Goal: Task Accomplishment & Management: Complete application form

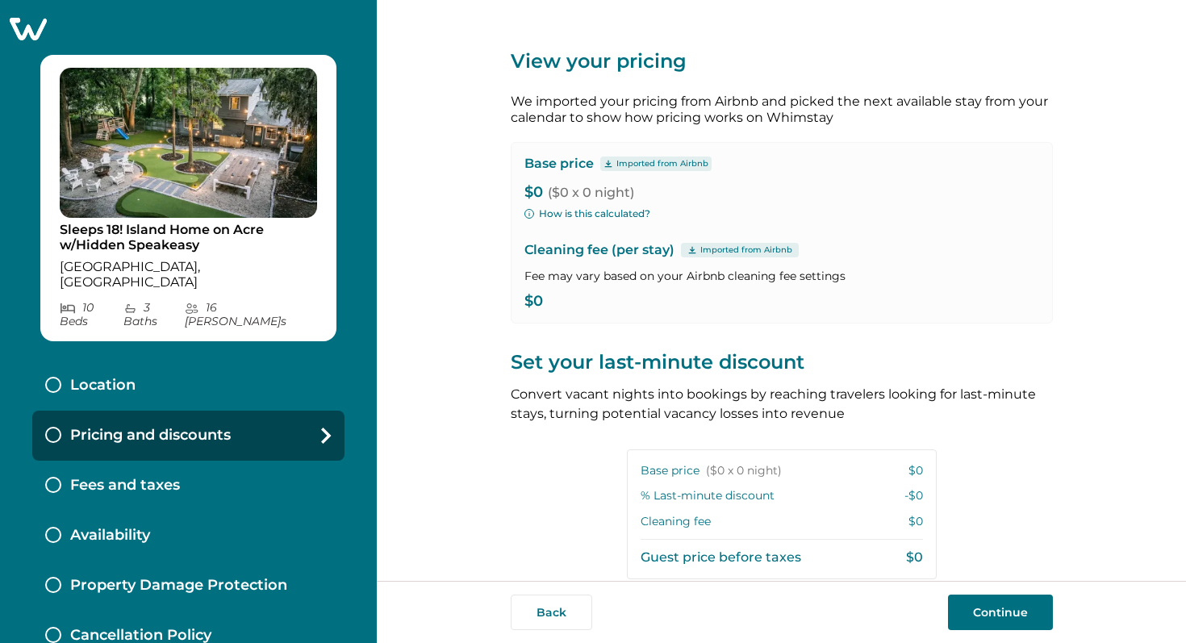
type input "**"
click at [31, 31] on icon at bounding box center [28, 29] width 37 height 23
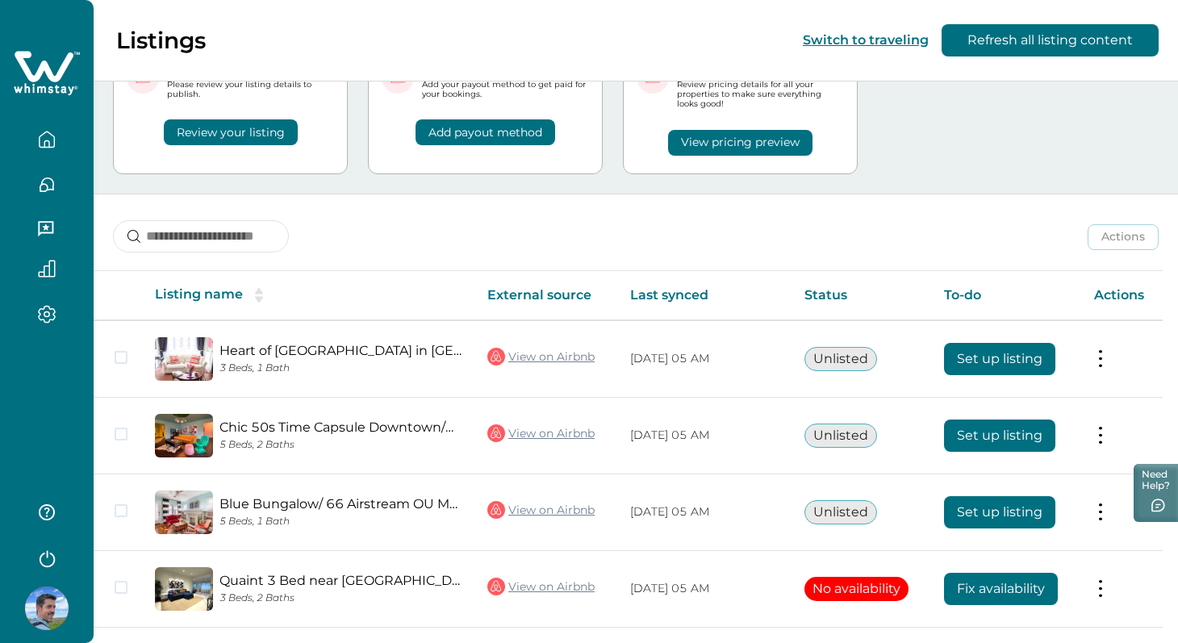
scroll to position [211, 0]
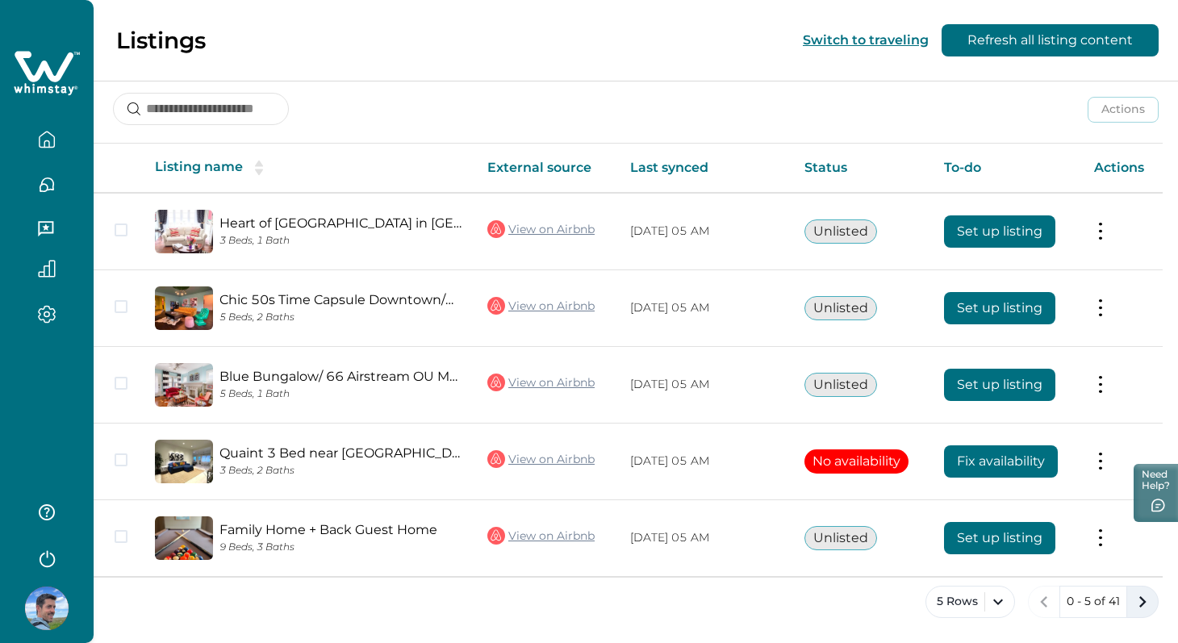
click at [1136, 600] on icon "next page" at bounding box center [1143, 602] width 23 height 23
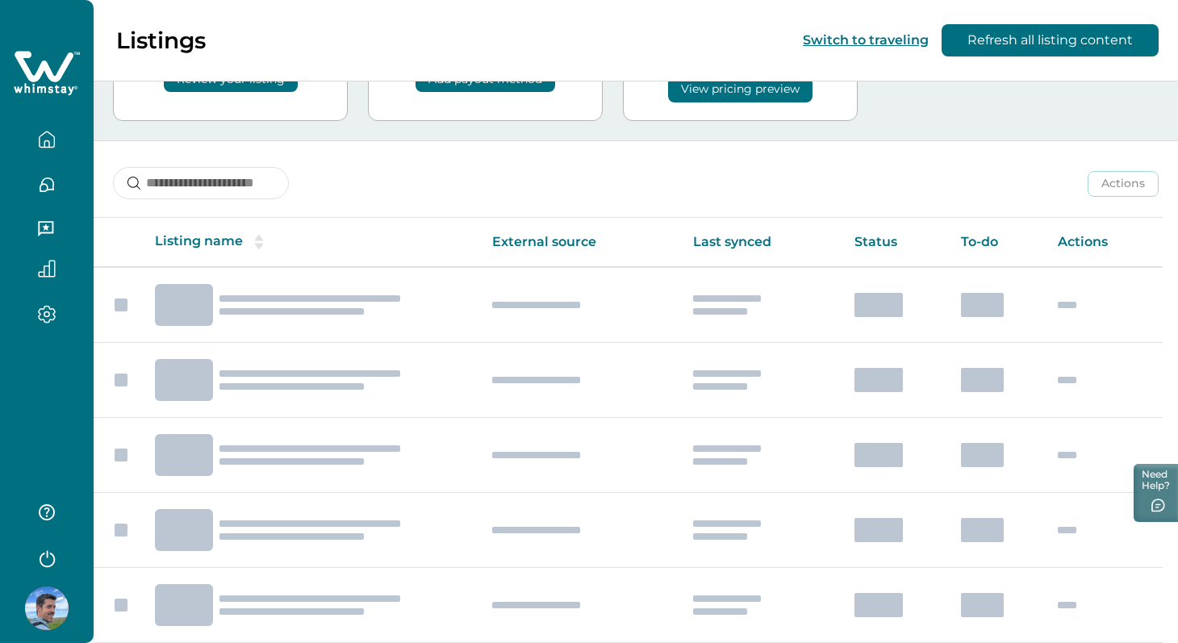
scroll to position [211, 0]
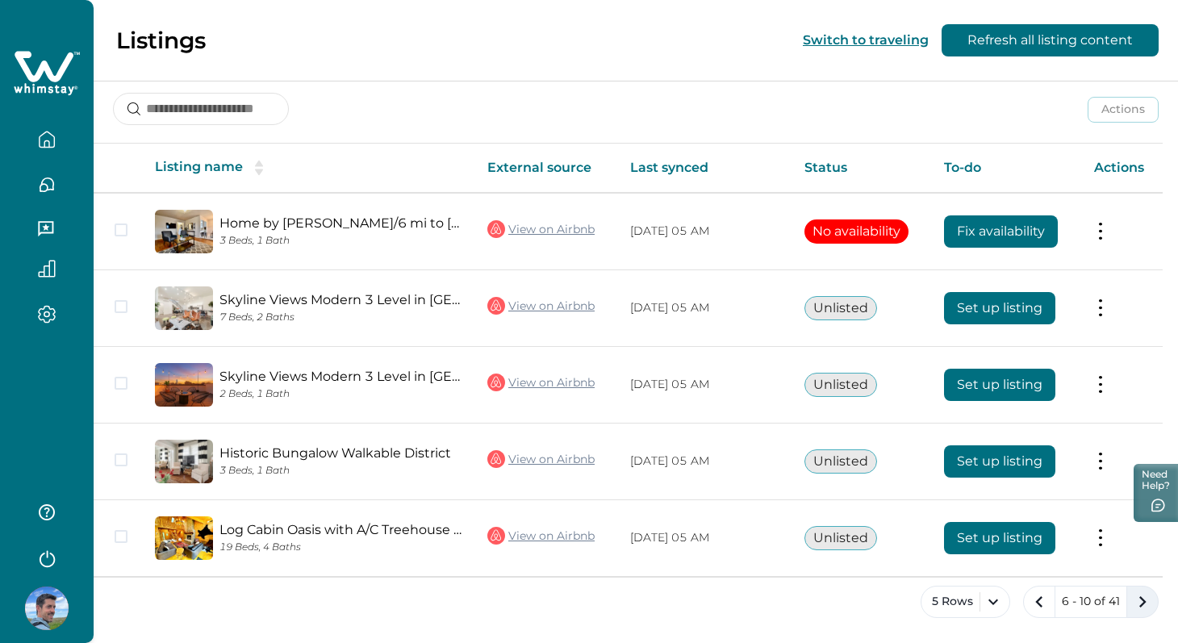
click at [1141, 603] on icon "next page" at bounding box center [1143, 602] width 23 height 23
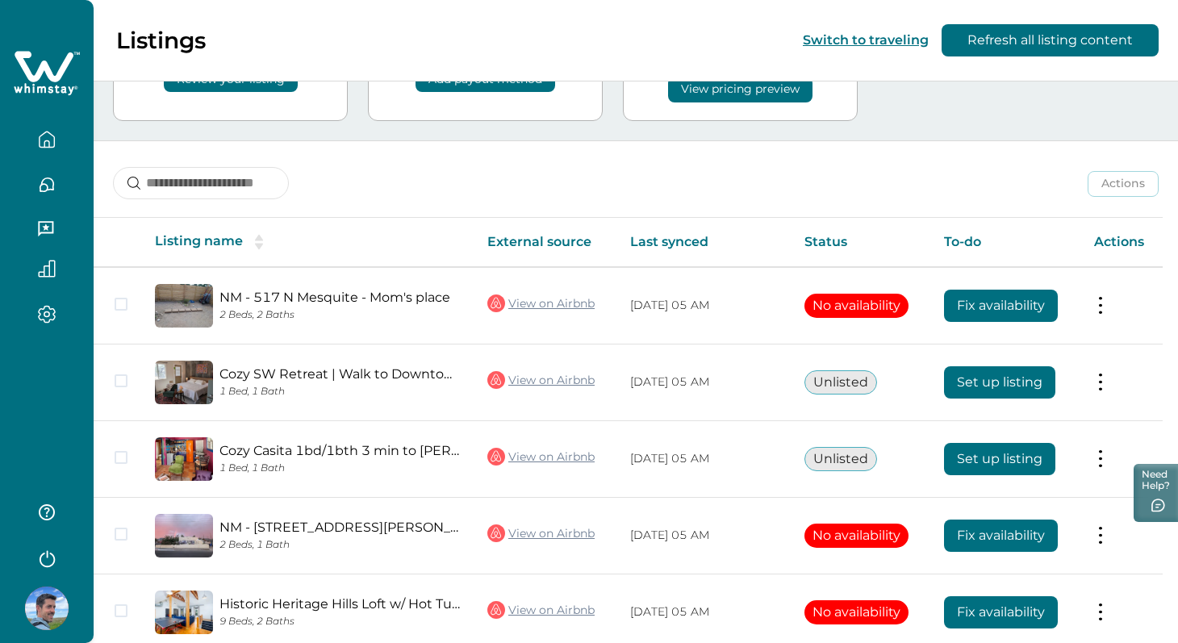
scroll to position [211, 0]
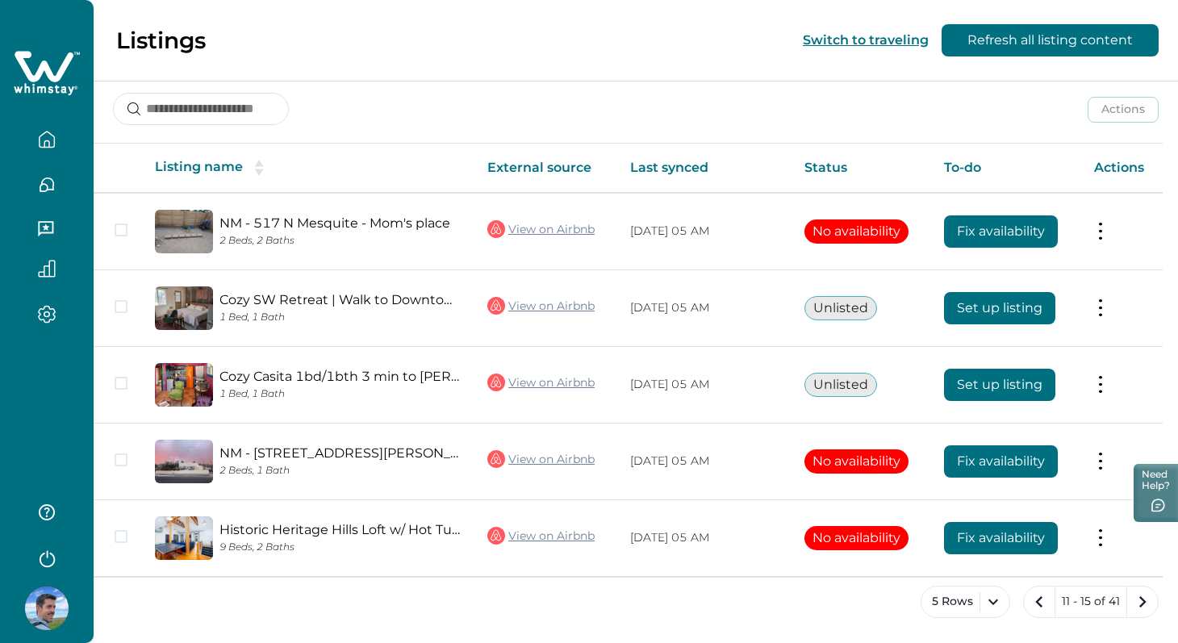
click at [1141, 603] on icon "next page" at bounding box center [1143, 602] width 23 height 23
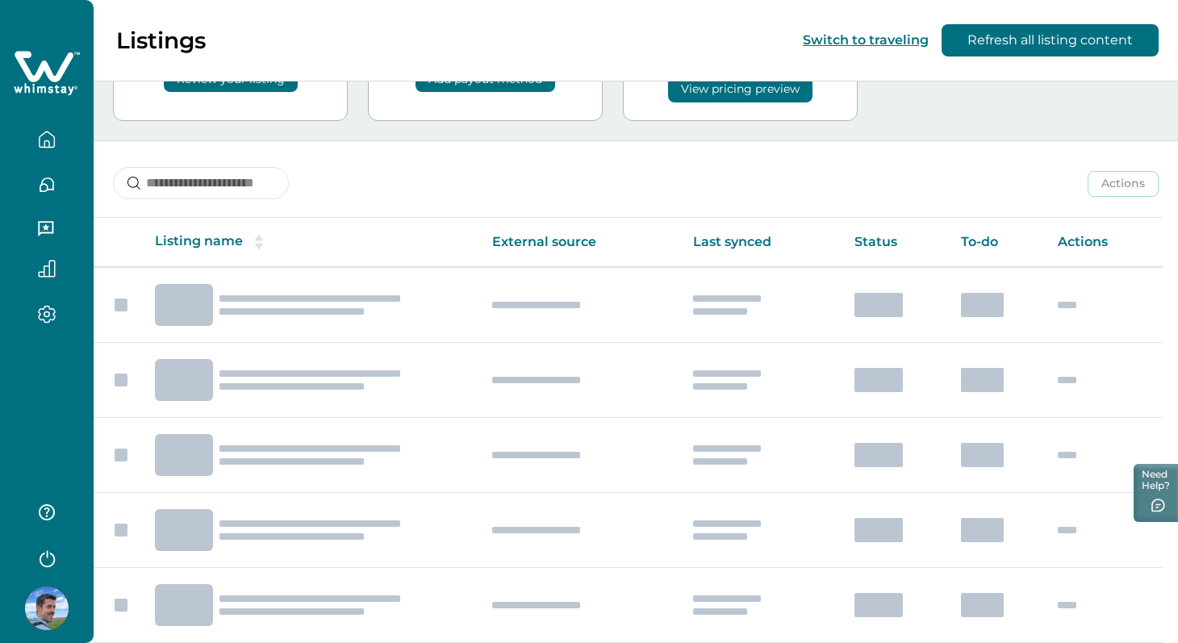
scroll to position [211, 0]
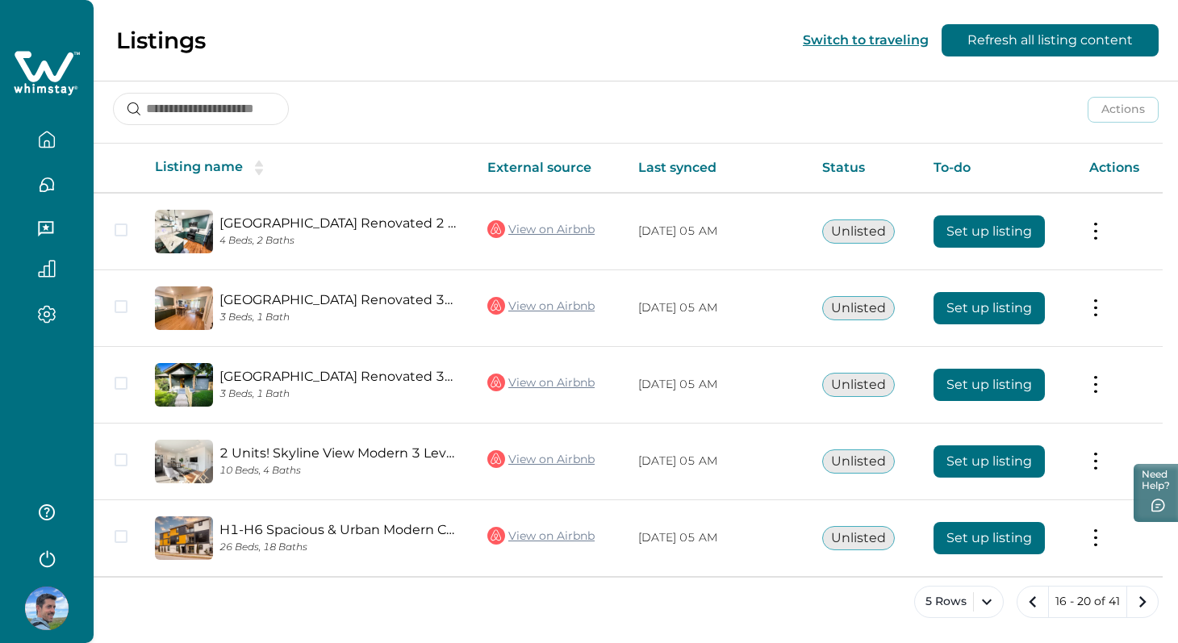
click at [1141, 603] on icon "next page" at bounding box center [1143, 602] width 23 height 23
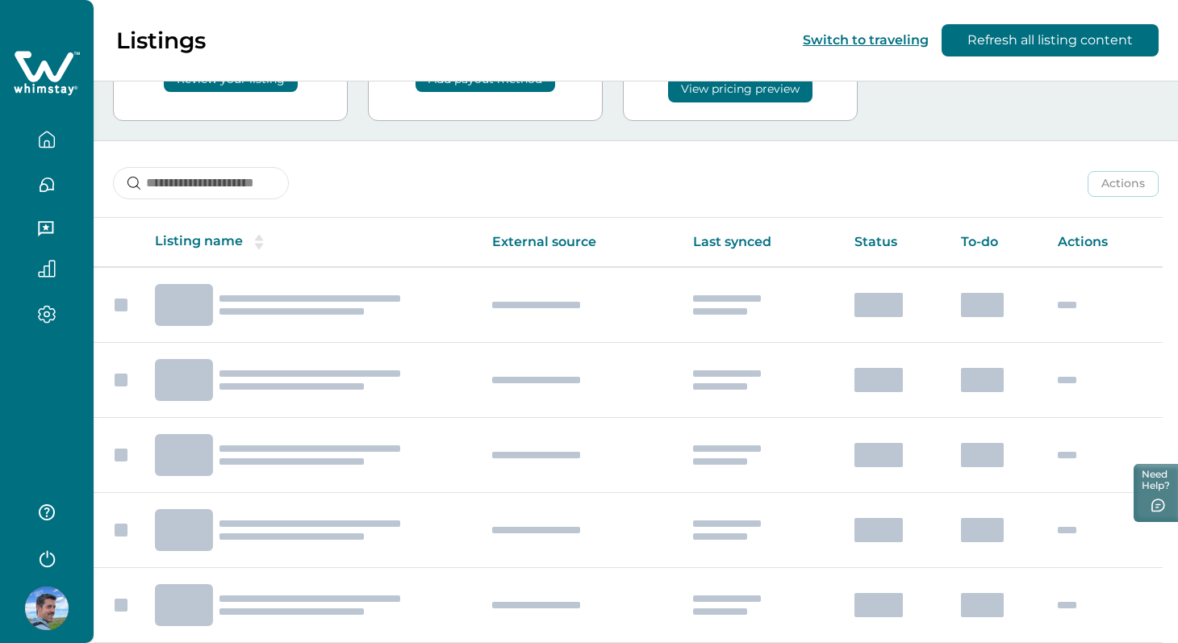
scroll to position [211, 0]
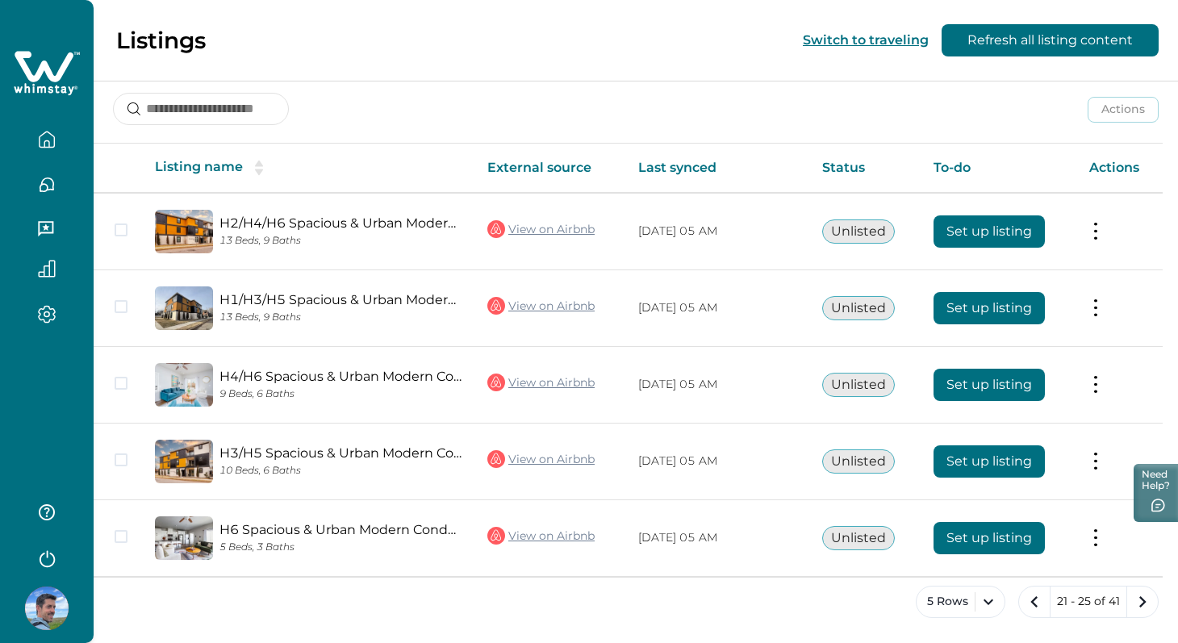
click at [1141, 603] on icon "next page" at bounding box center [1143, 602] width 23 height 23
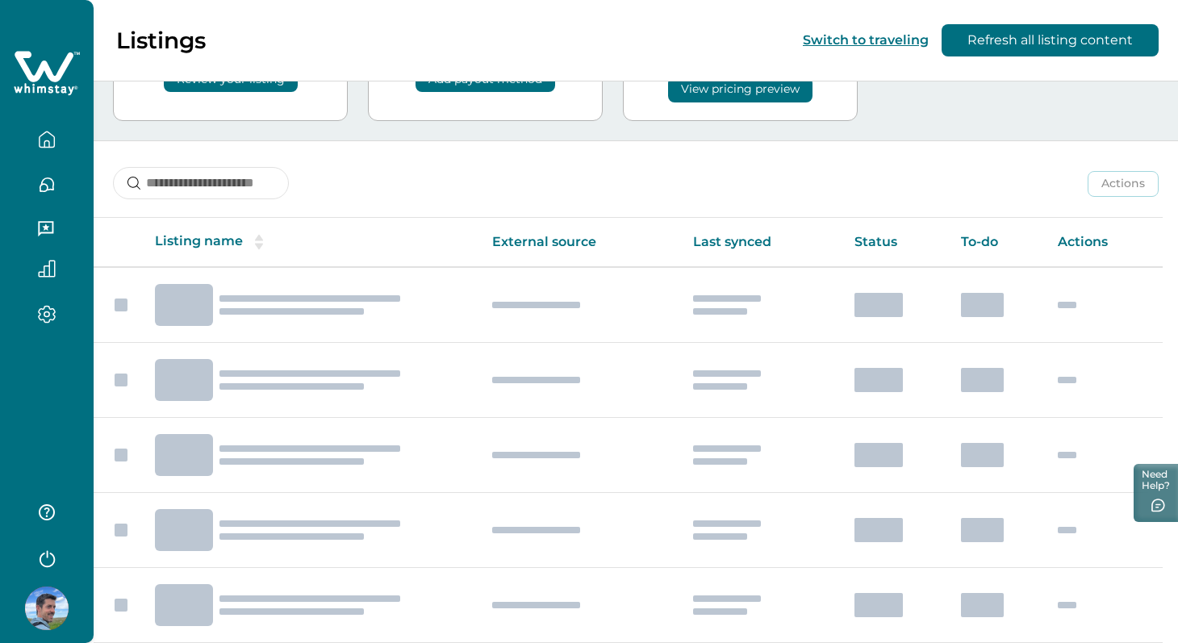
scroll to position [211, 0]
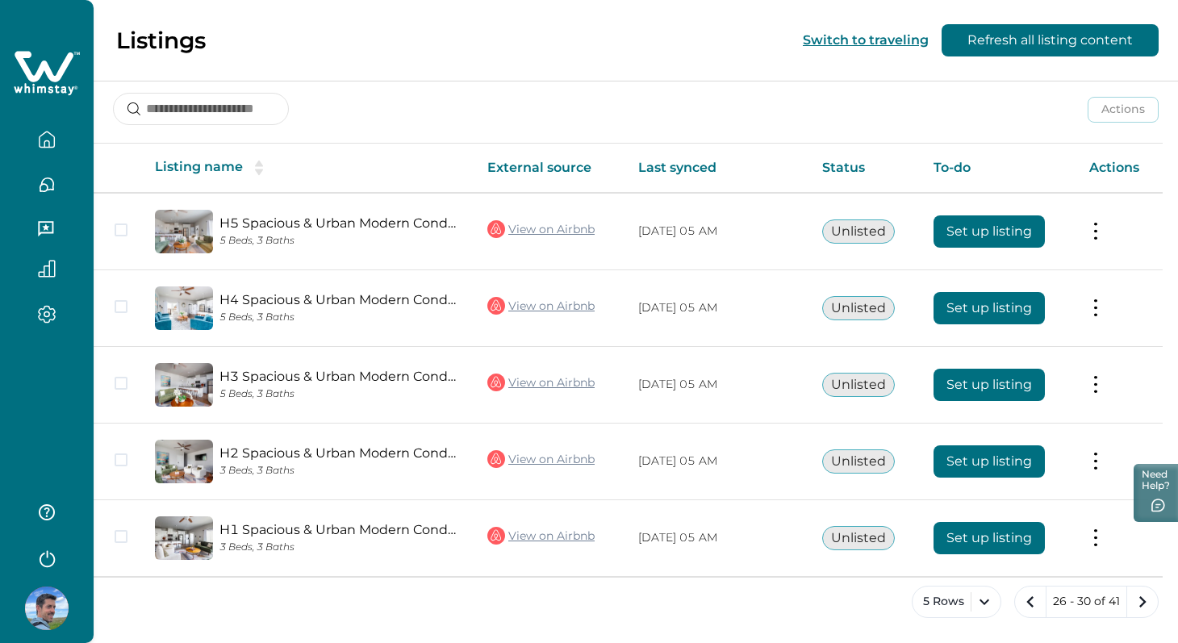
click at [1141, 603] on icon "next page" at bounding box center [1143, 602] width 23 height 23
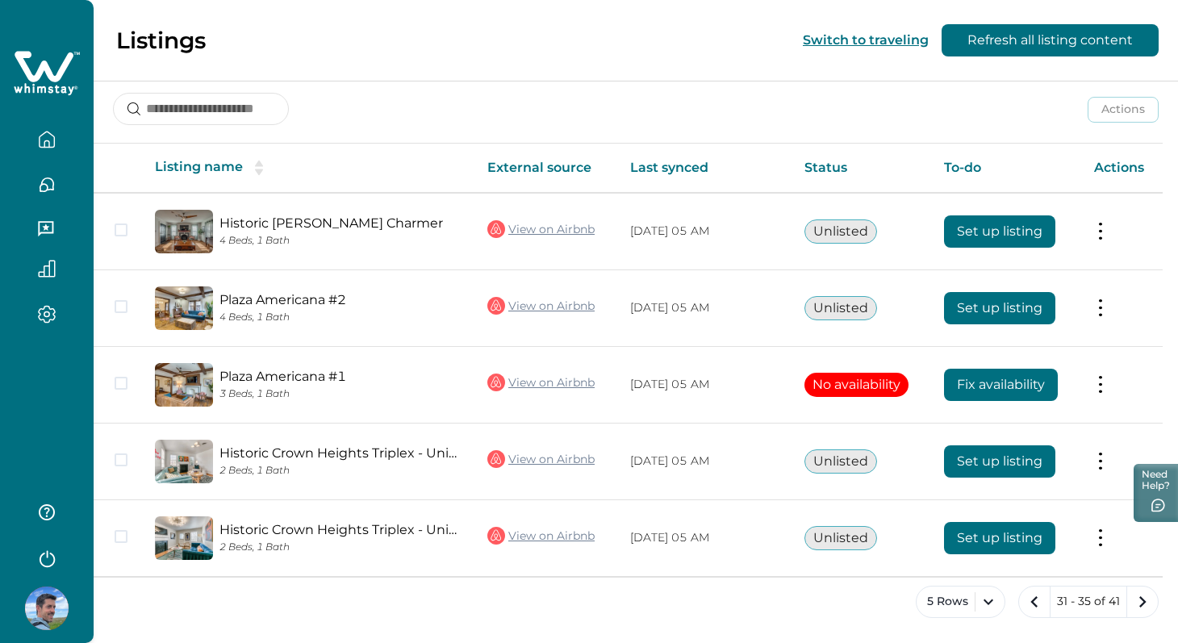
click at [1141, 603] on icon "next page" at bounding box center [1143, 602] width 23 height 23
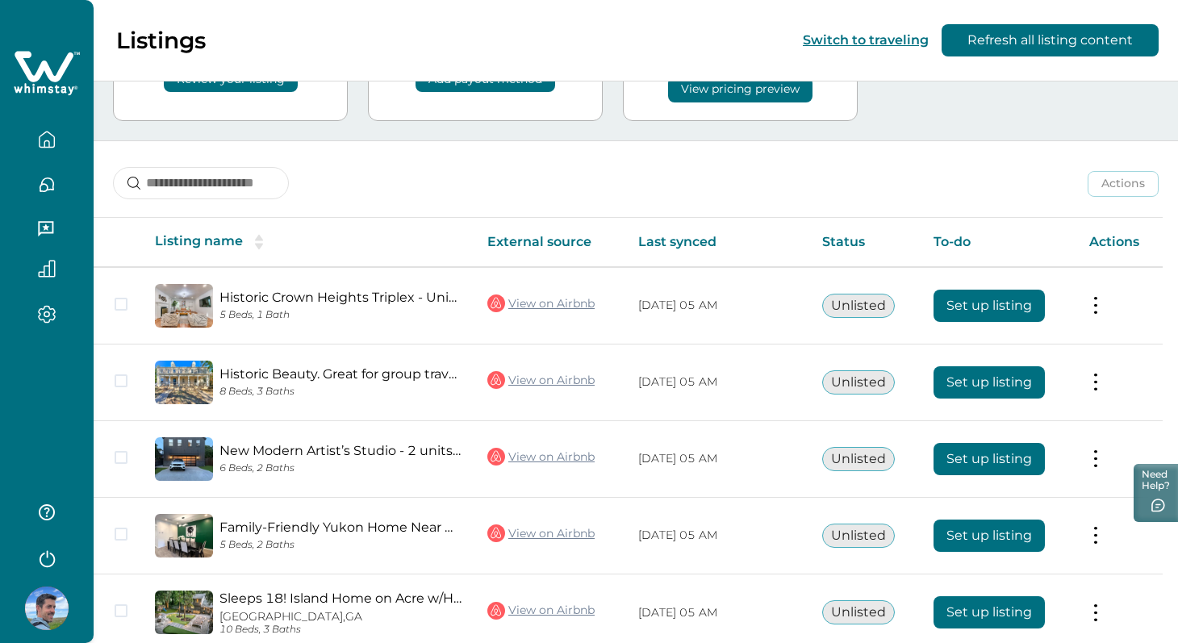
scroll to position [211, 0]
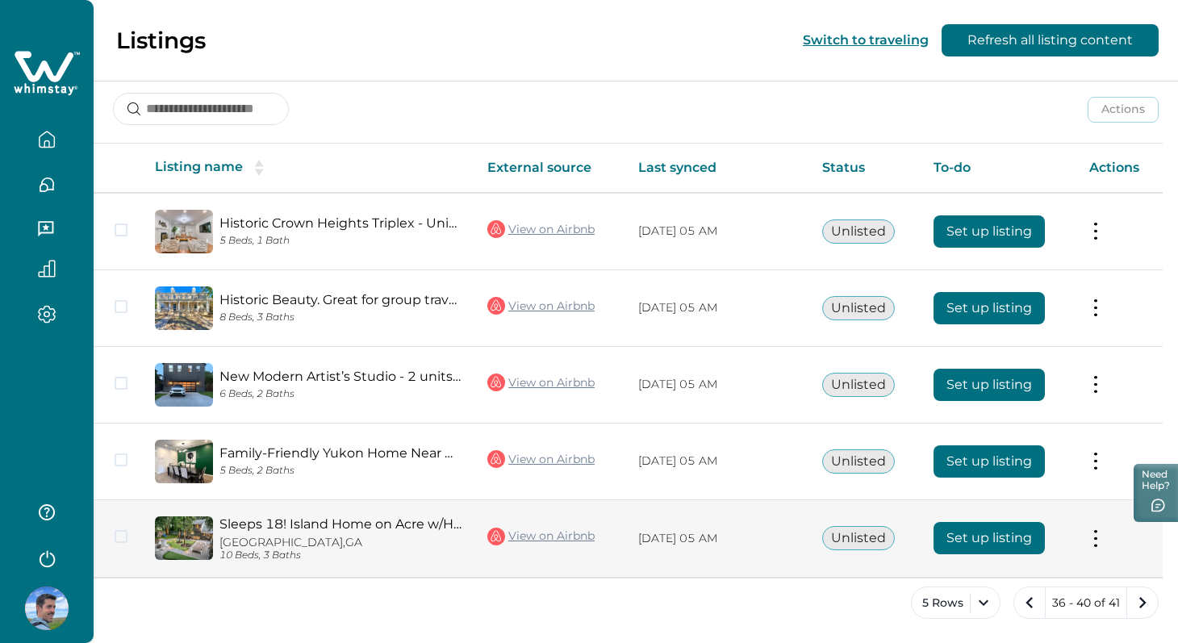
click at [973, 544] on button "Set up listing" at bounding box center [989, 538] width 111 height 32
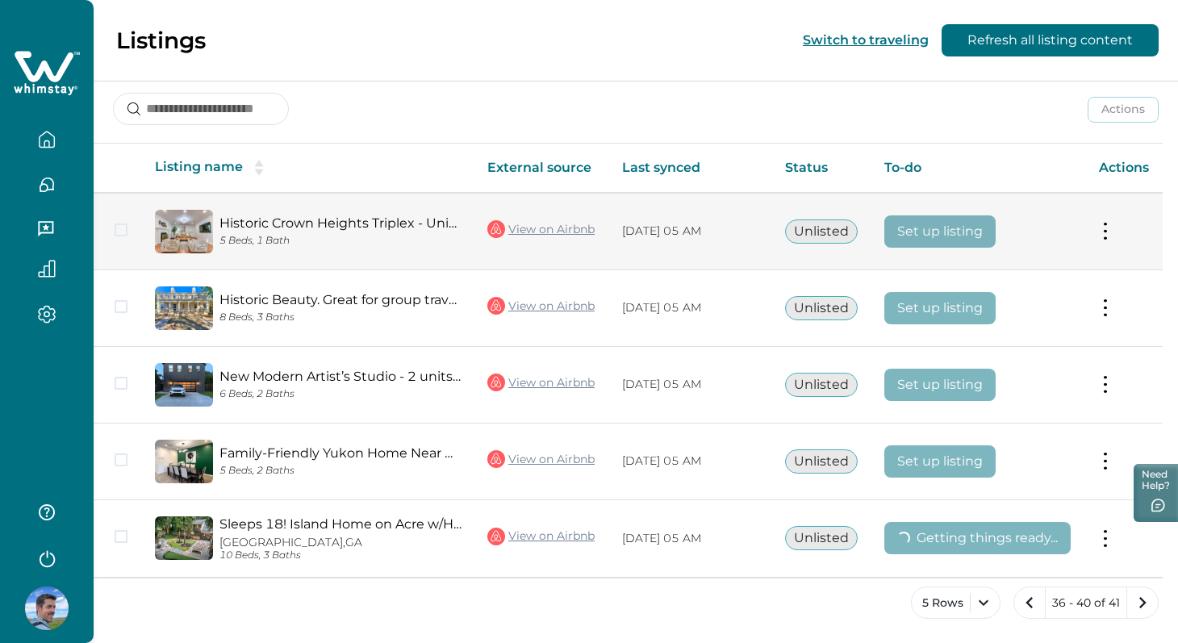
scroll to position [212, 0]
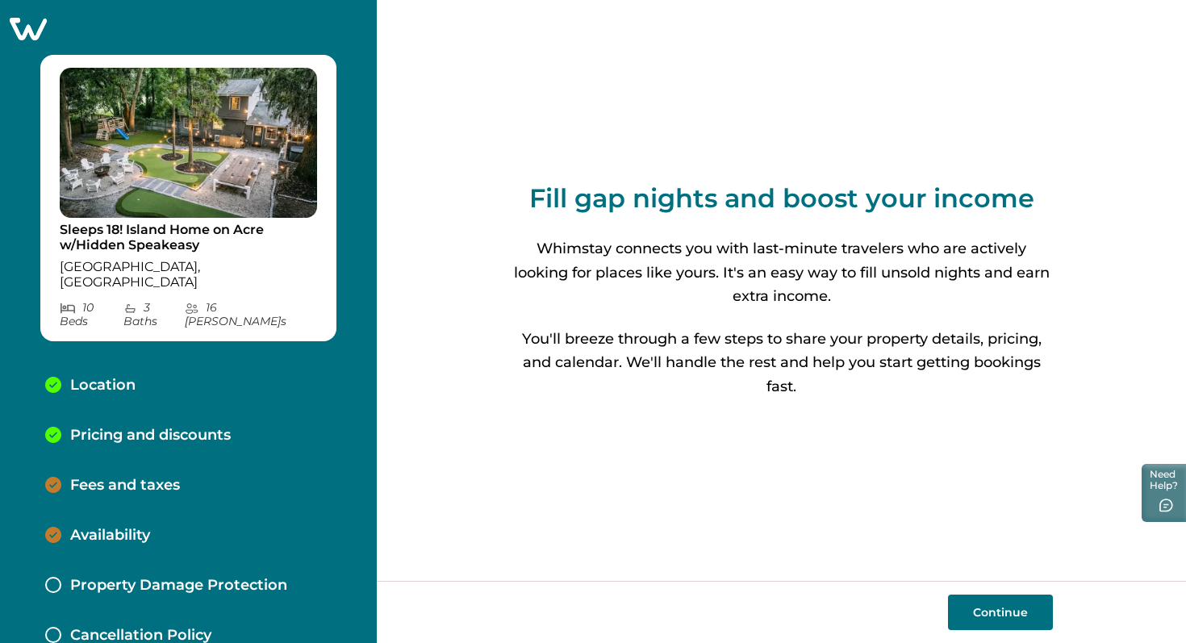
click at [996, 620] on button "Continue" at bounding box center [1000, 613] width 105 height 36
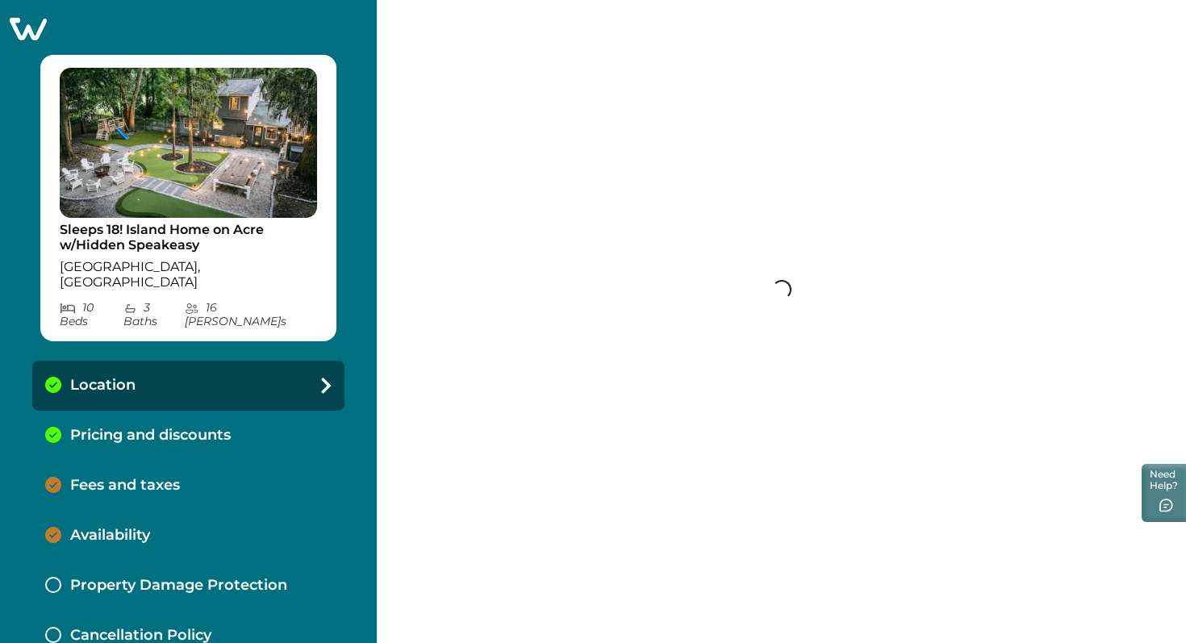
select select "**"
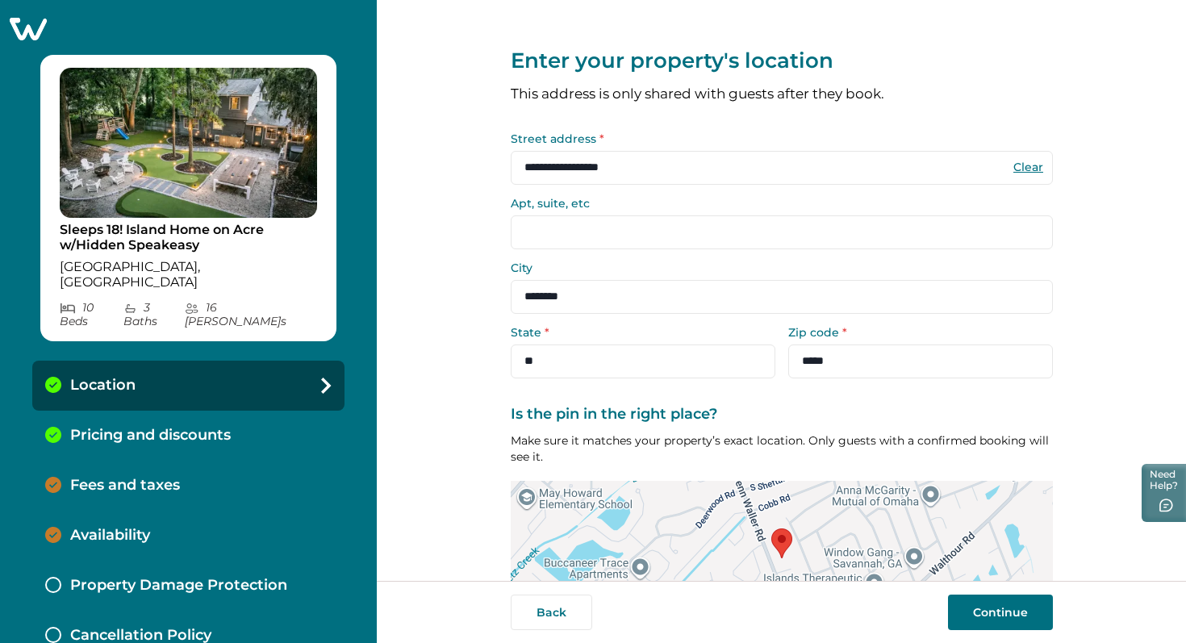
click at [996, 619] on button "Continue" at bounding box center [1000, 613] width 105 height 36
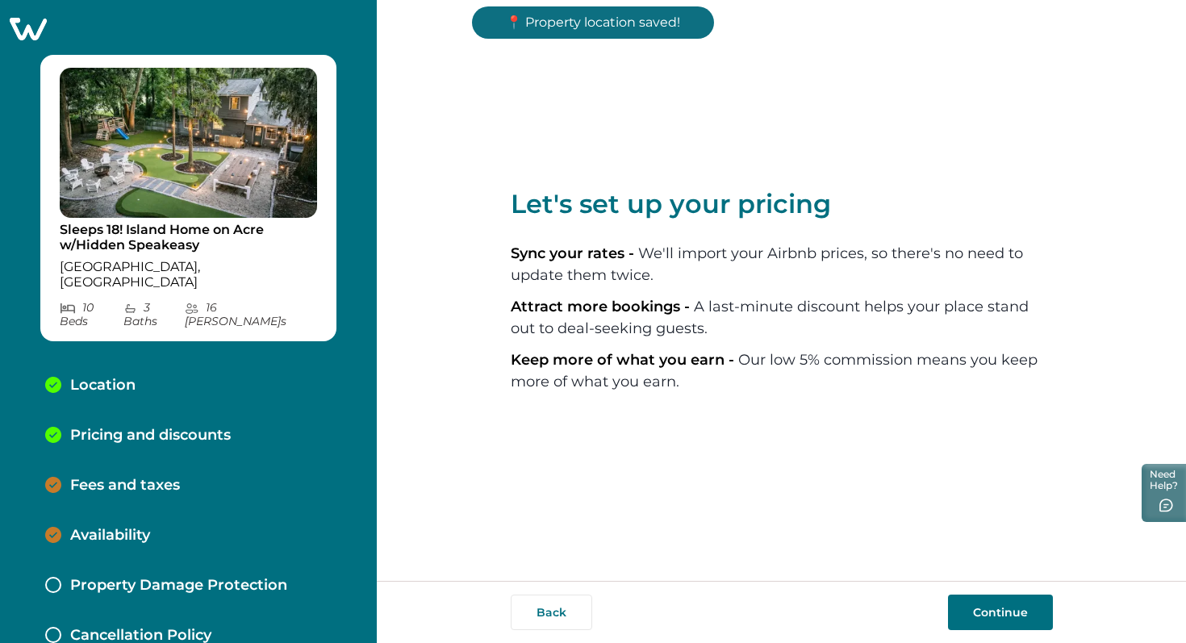
click at [1001, 625] on button "Continue" at bounding box center [1000, 613] width 105 height 36
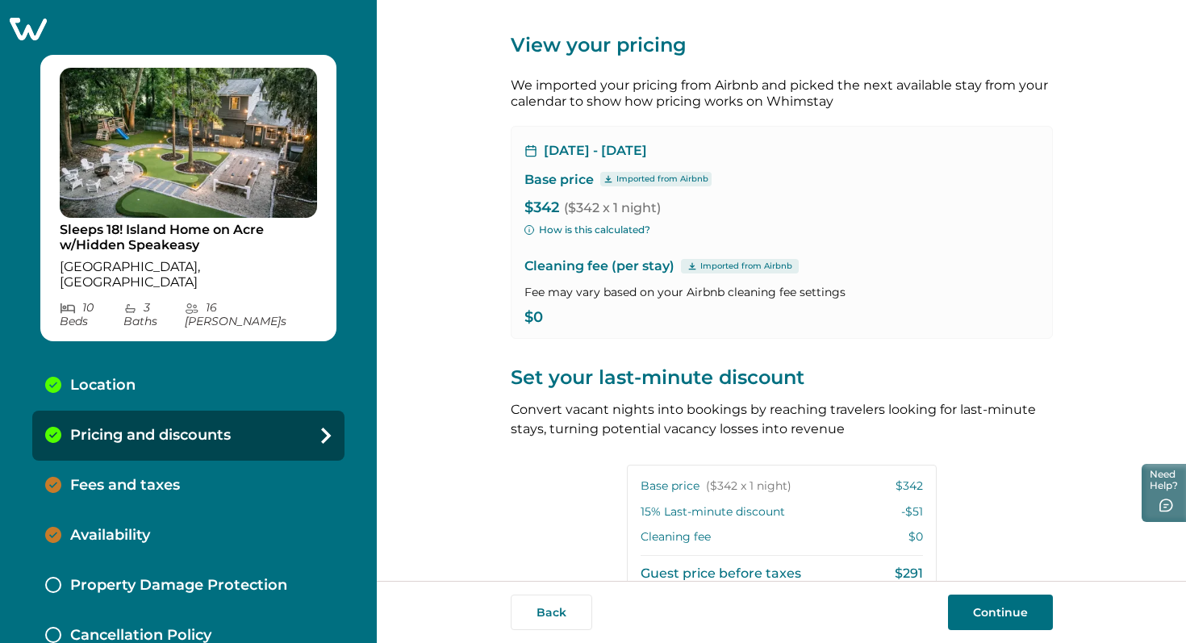
scroll to position [11, 0]
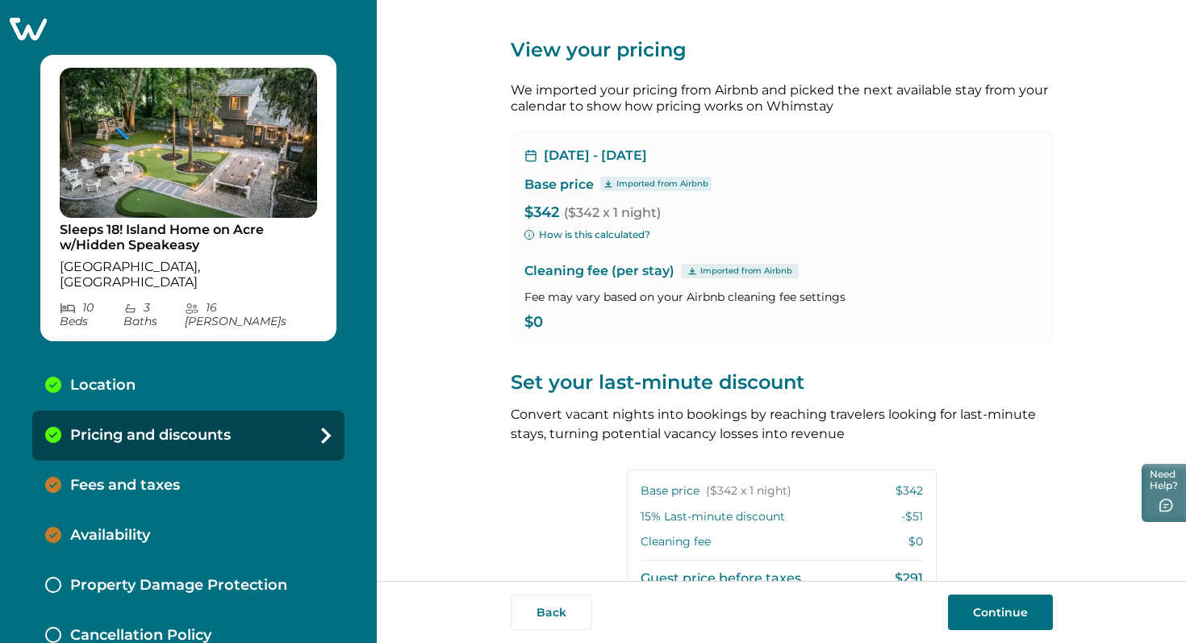
click at [527, 234] on icon "button" at bounding box center [530, 235] width 10 height 10
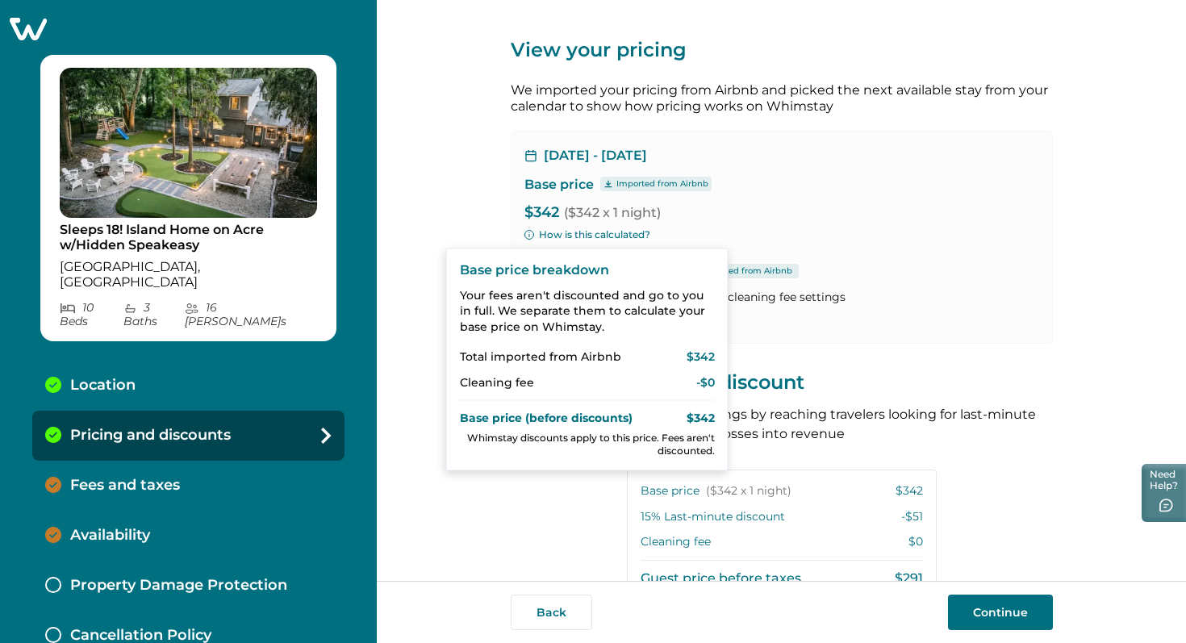
click at [1019, 619] on button "Continue" at bounding box center [1000, 613] width 105 height 36
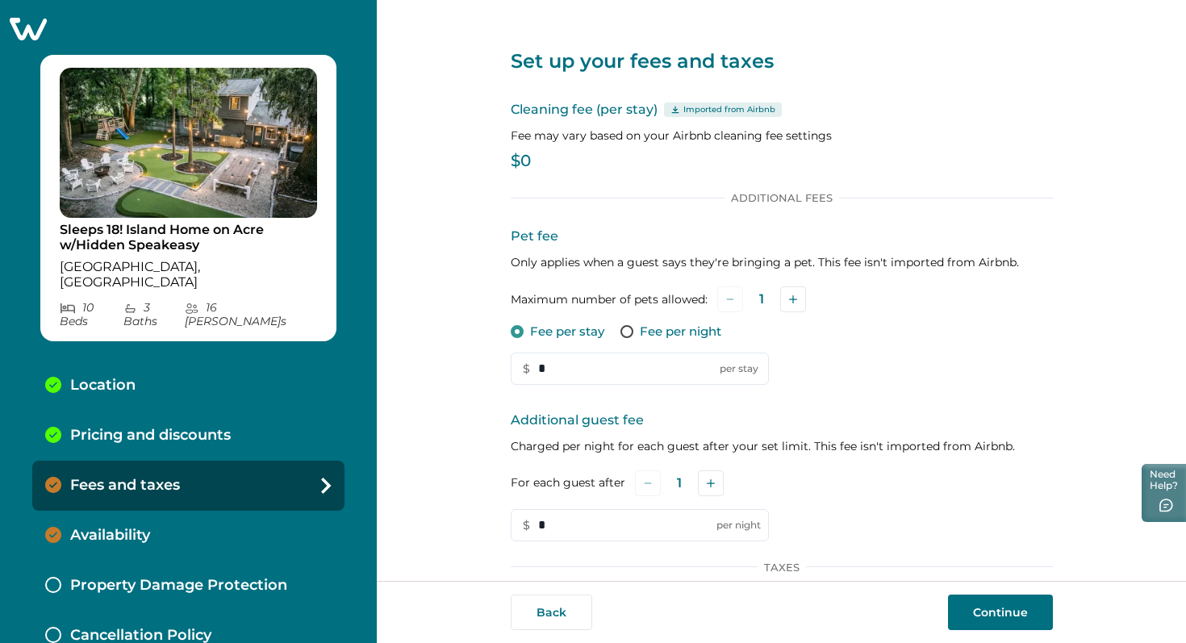
click at [520, 158] on p "$0" at bounding box center [782, 161] width 542 height 16
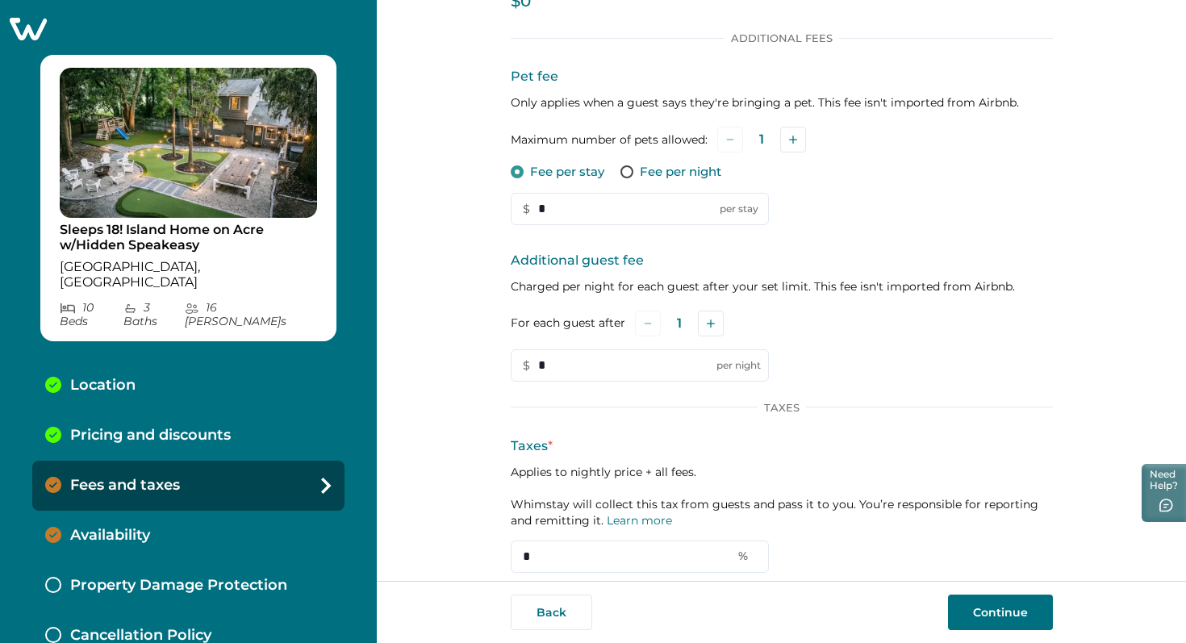
scroll to position [205, 0]
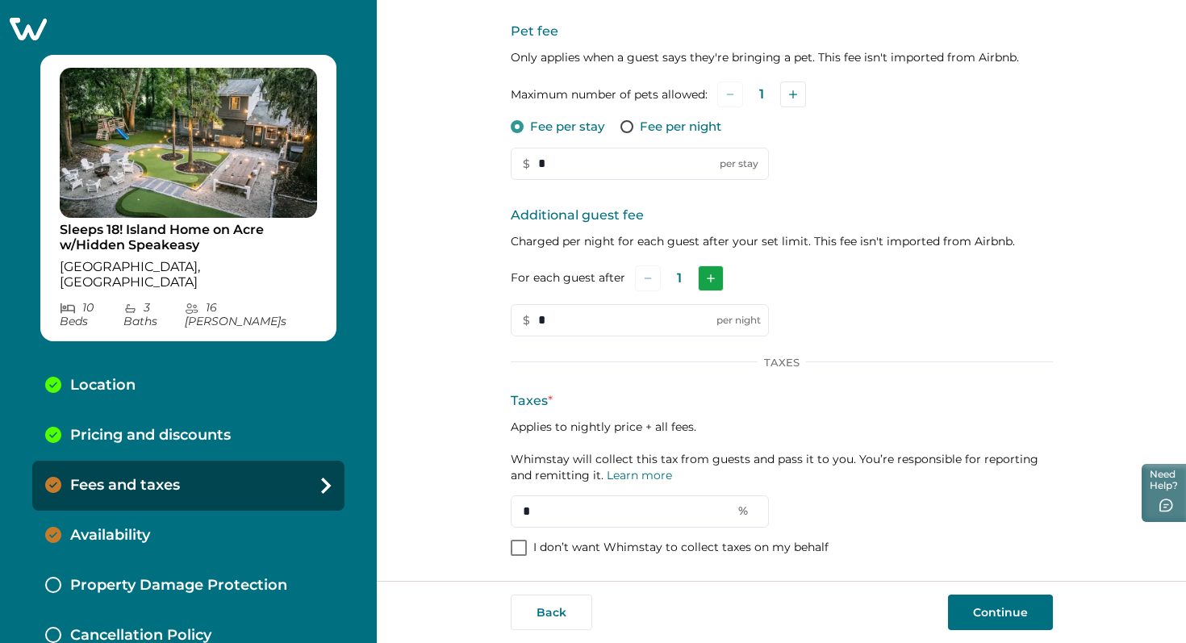
click at [708, 279] on icon "Add" at bounding box center [711, 278] width 8 height 8
click at [709, 279] on icon "Add" at bounding box center [713, 278] width 8 height 8
click at [711, 279] on icon "Add" at bounding box center [715, 278] width 8 height 8
drag, startPoint x: 568, startPoint y: 313, endPoint x: 515, endPoint y: 320, distance: 53.7
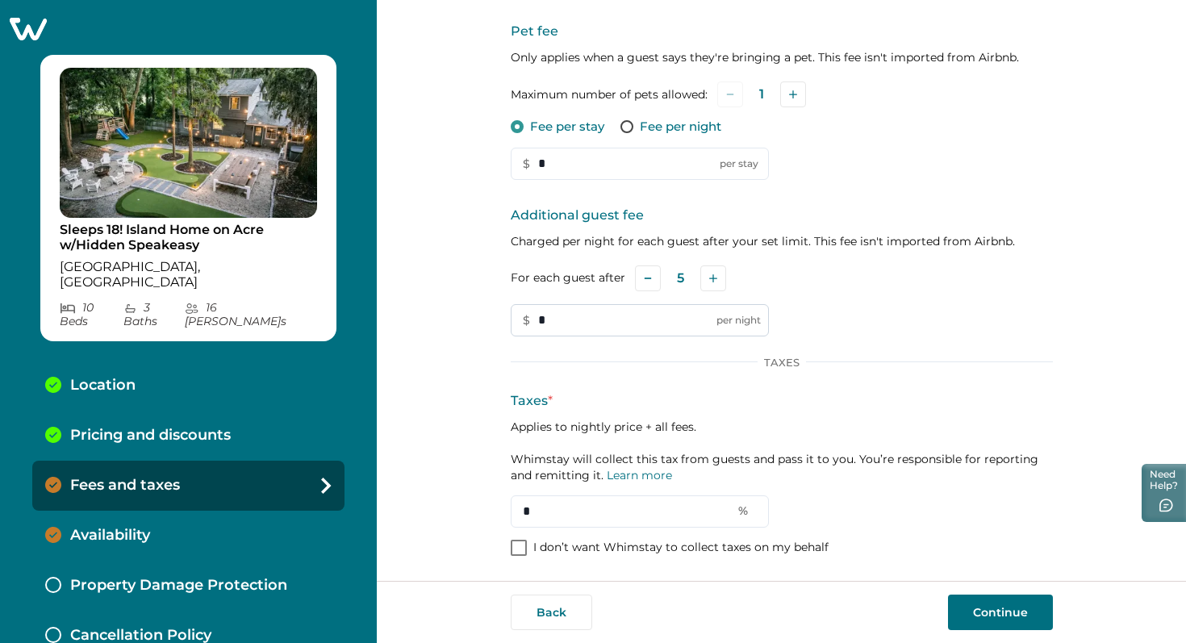
click at [515, 320] on input "*" at bounding box center [640, 320] width 258 height 32
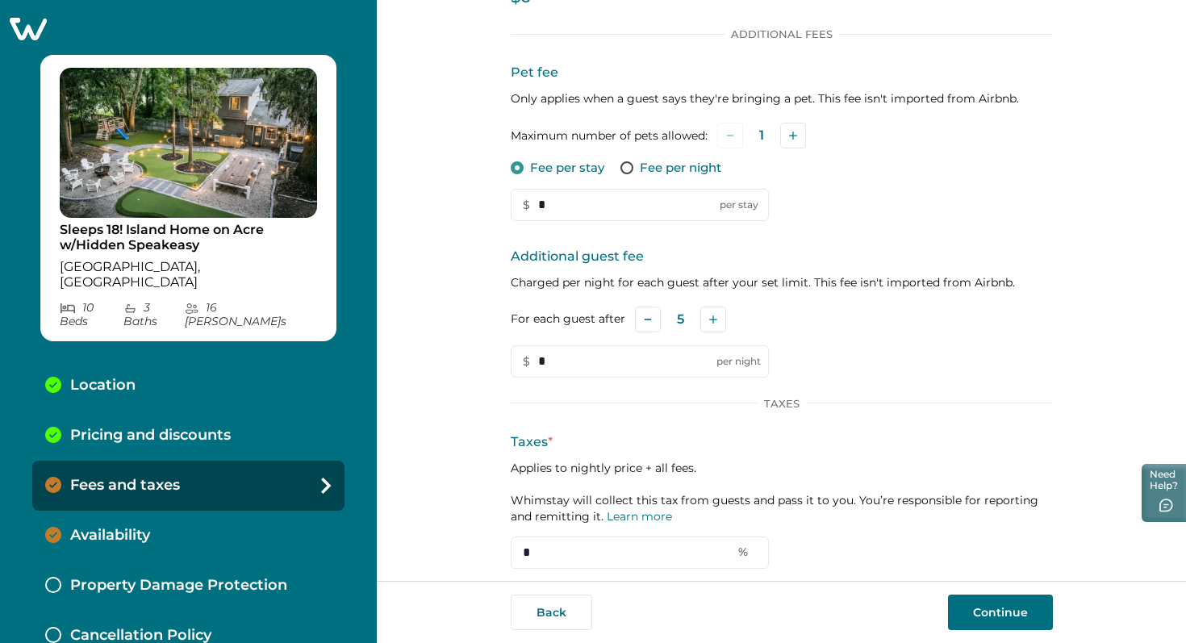
scroll to position [163, 0]
drag, startPoint x: 581, startPoint y: 208, endPoint x: 525, endPoint y: 202, distance: 56.9
click at [525, 202] on input "*" at bounding box center [640, 206] width 258 height 32
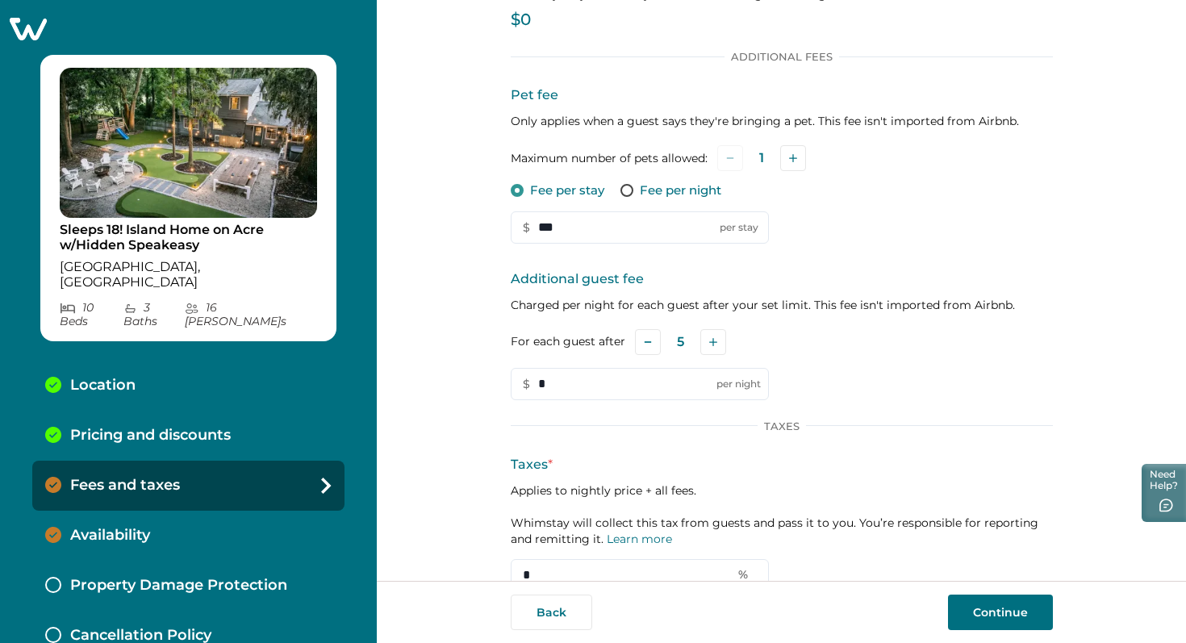
scroll to position [133, 0]
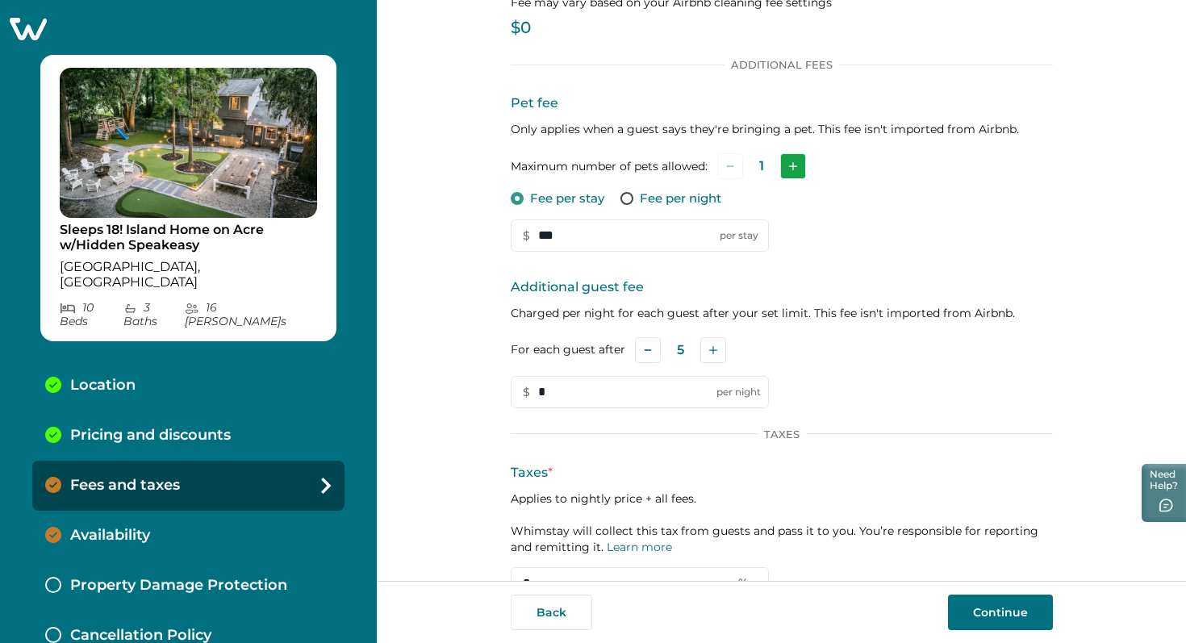
type input "***"
click at [788, 169] on button "Add" at bounding box center [793, 166] width 26 height 26
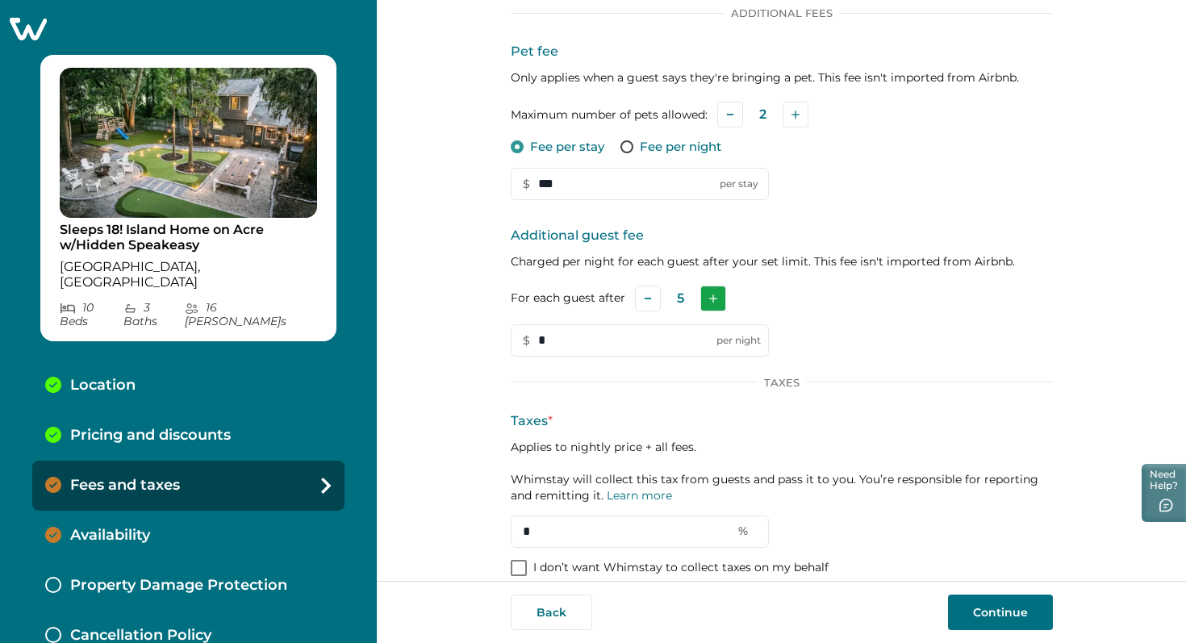
scroll to position [182, 0]
click at [560, 347] on input "*" at bounding box center [640, 343] width 258 height 32
type input "**"
click at [700, 412] on div "Taxes Taxes * Applies to nightly price + all fees. Whimstay will collect this t…" at bounding box center [782, 465] width 542 height 172
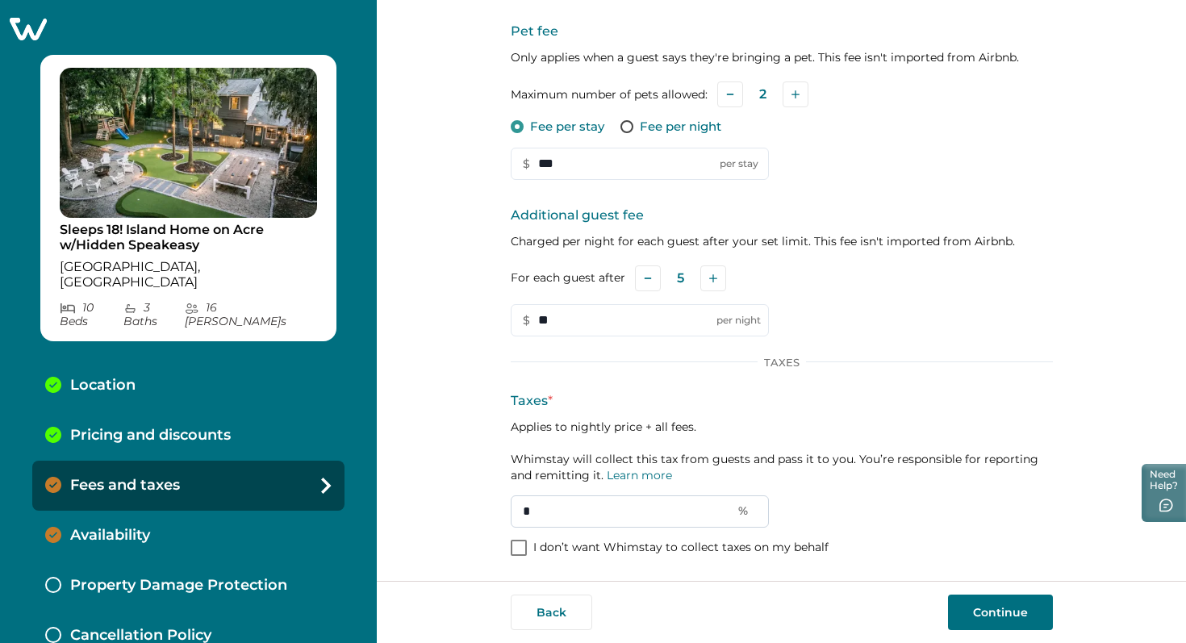
click at [577, 509] on input "*" at bounding box center [640, 512] width 258 height 32
